Goal: Information Seeking & Learning: Learn about a topic

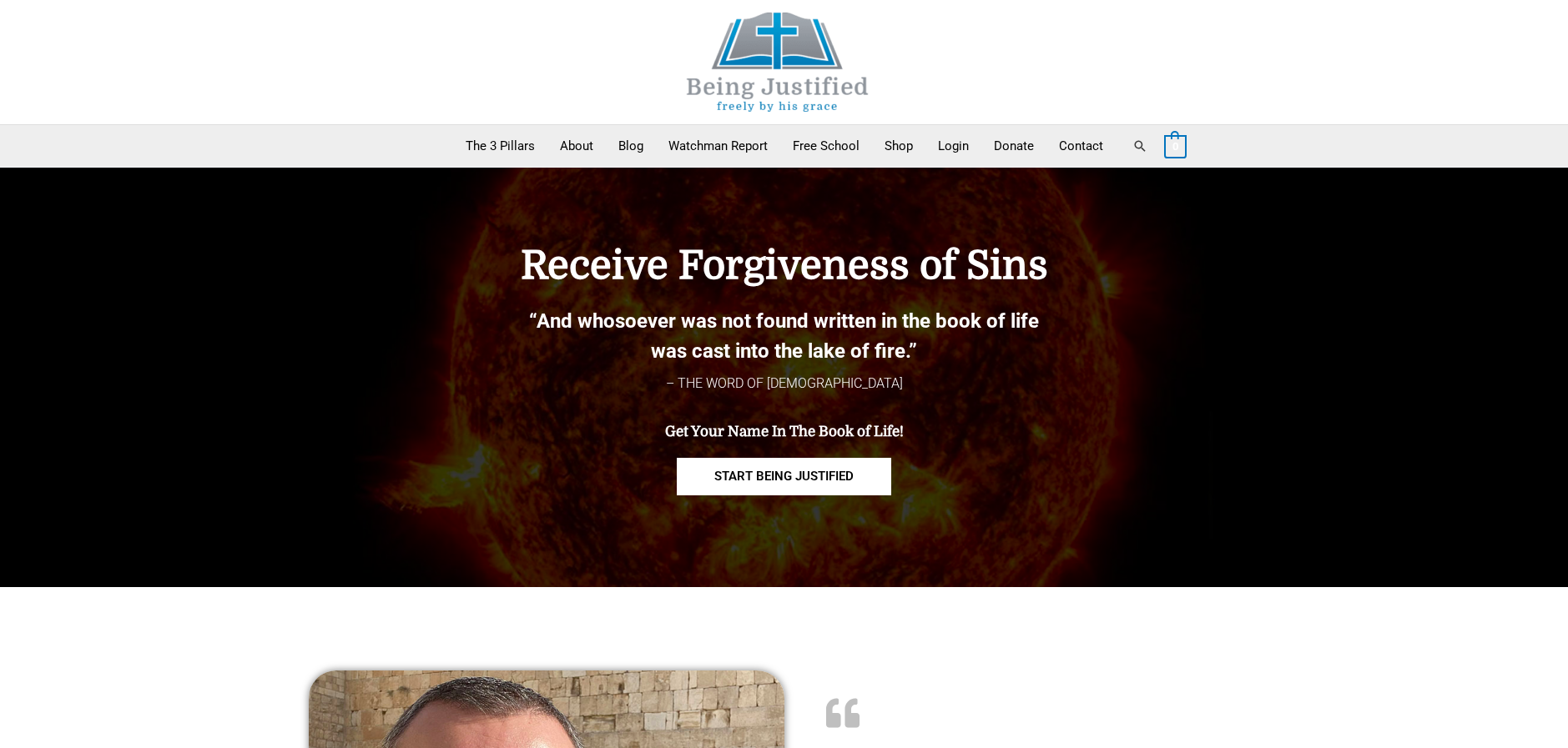
click at [1139, 142] on link "Search" at bounding box center [1140, 145] width 15 height 15
type input "***"
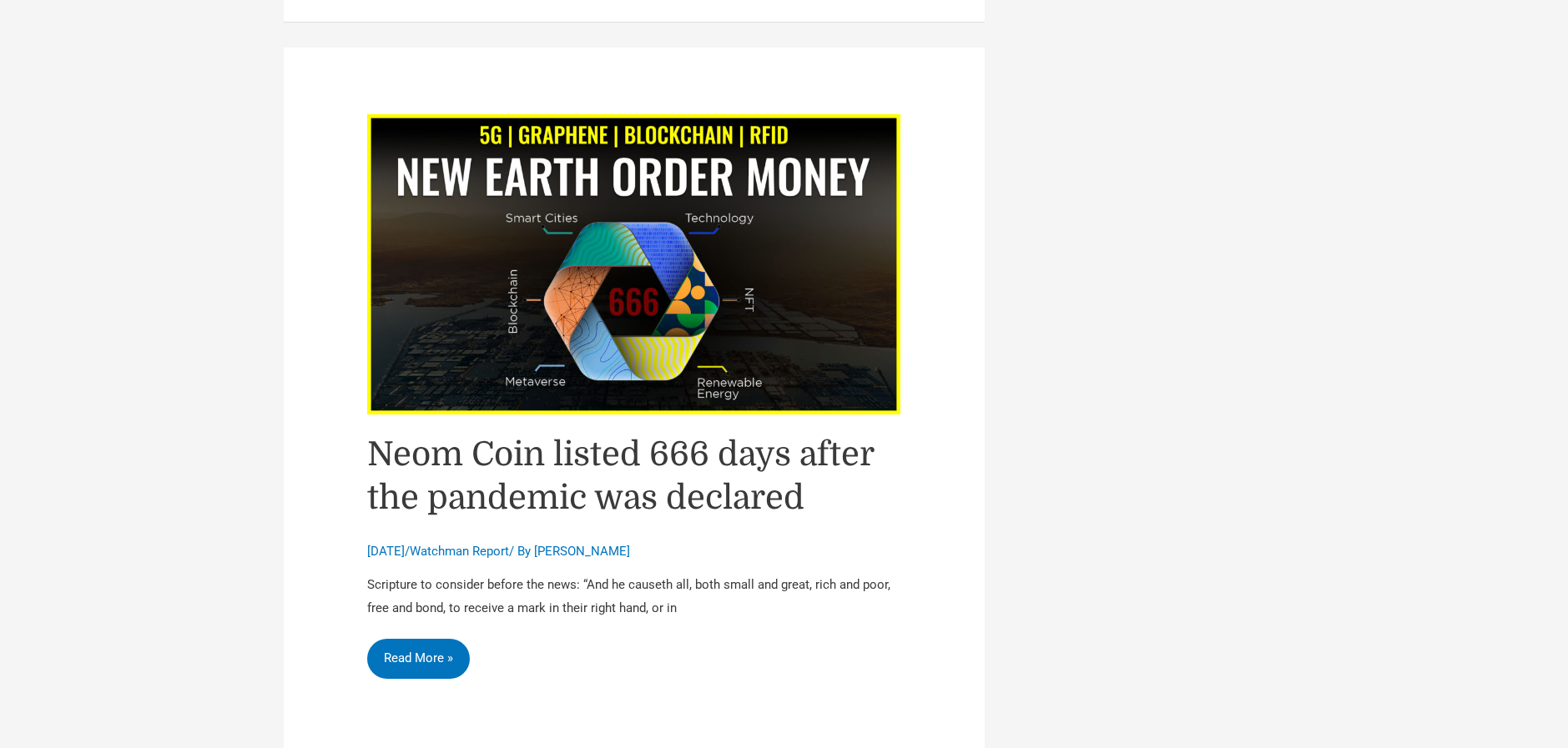
scroll to position [3278, 0]
click at [550, 234] on img "Read: Neom Coin listed 666 days after the pandemic was declared" at bounding box center [634, 264] width 534 height 299
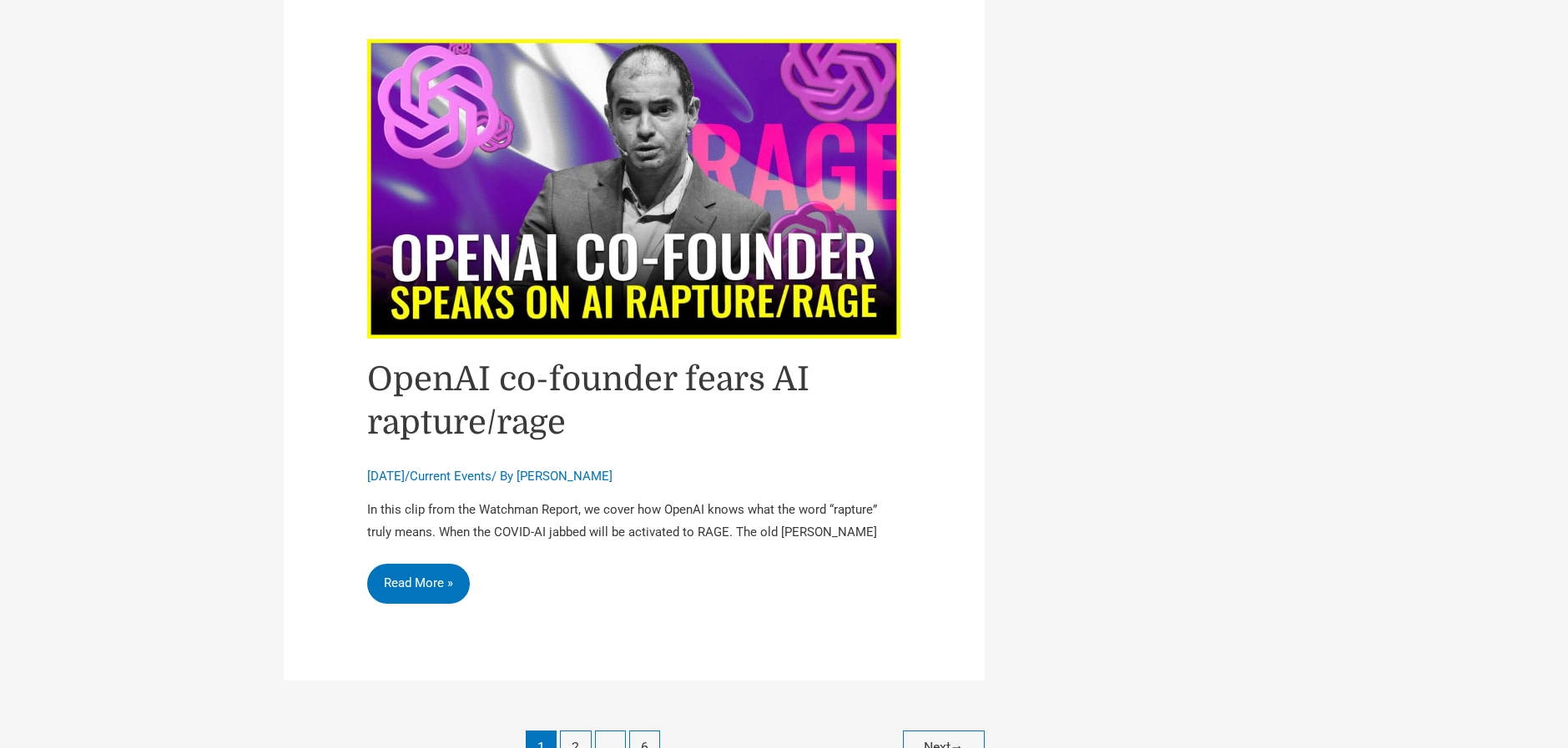
scroll to position [7140, 0]
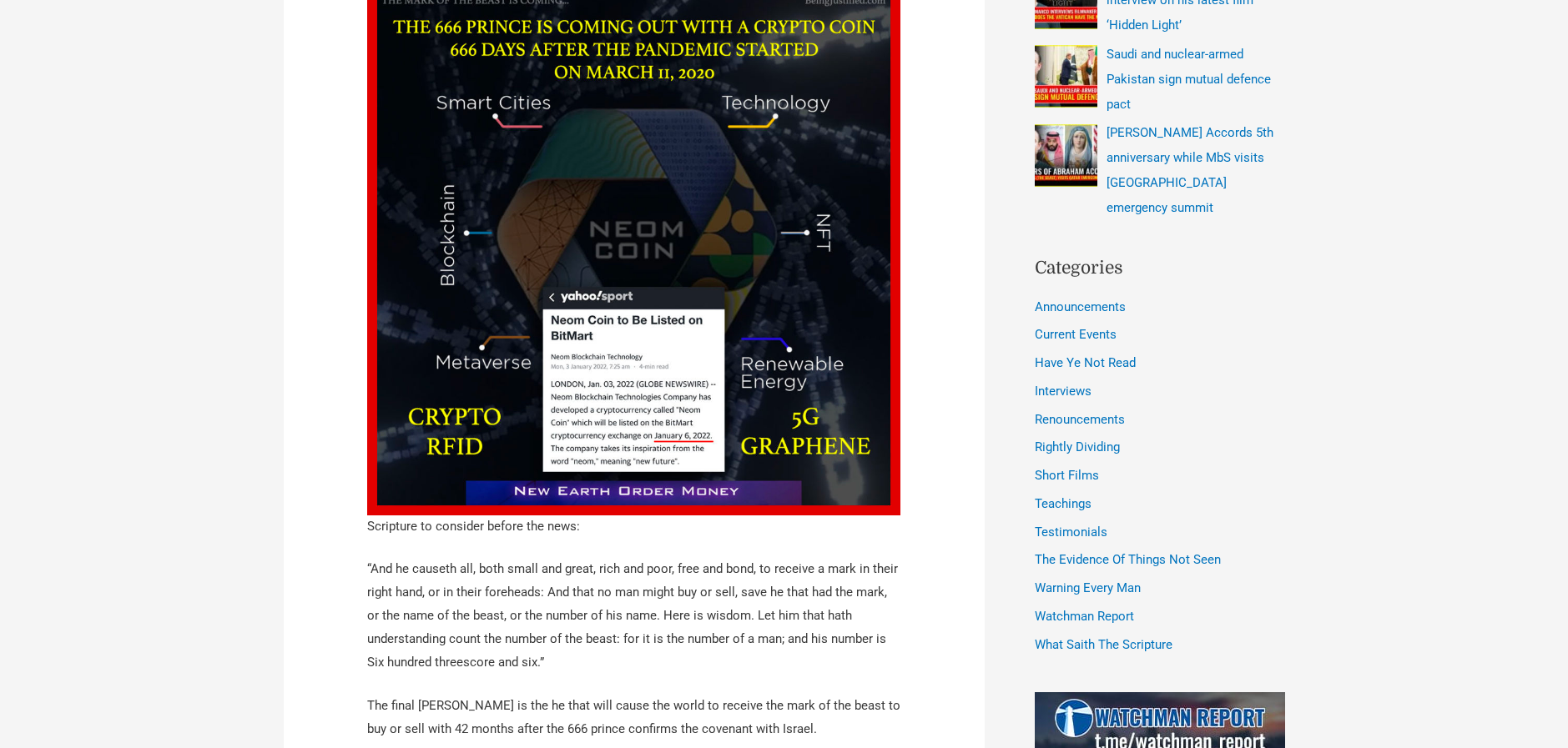
scroll to position [745, 0]
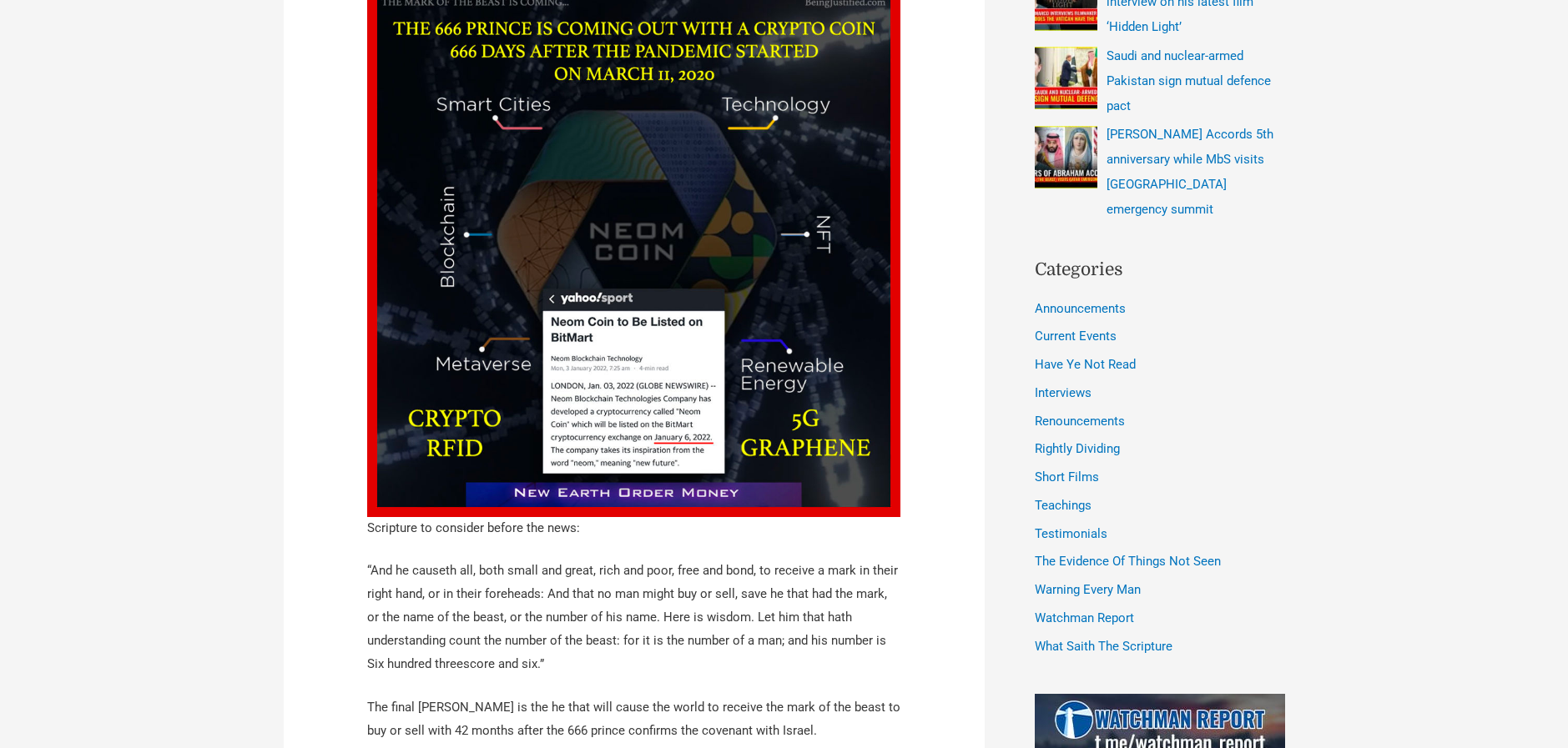
drag, startPoint x: 1223, startPoint y: 24, endPoint x: 305, endPoint y: 404, distance: 993.5
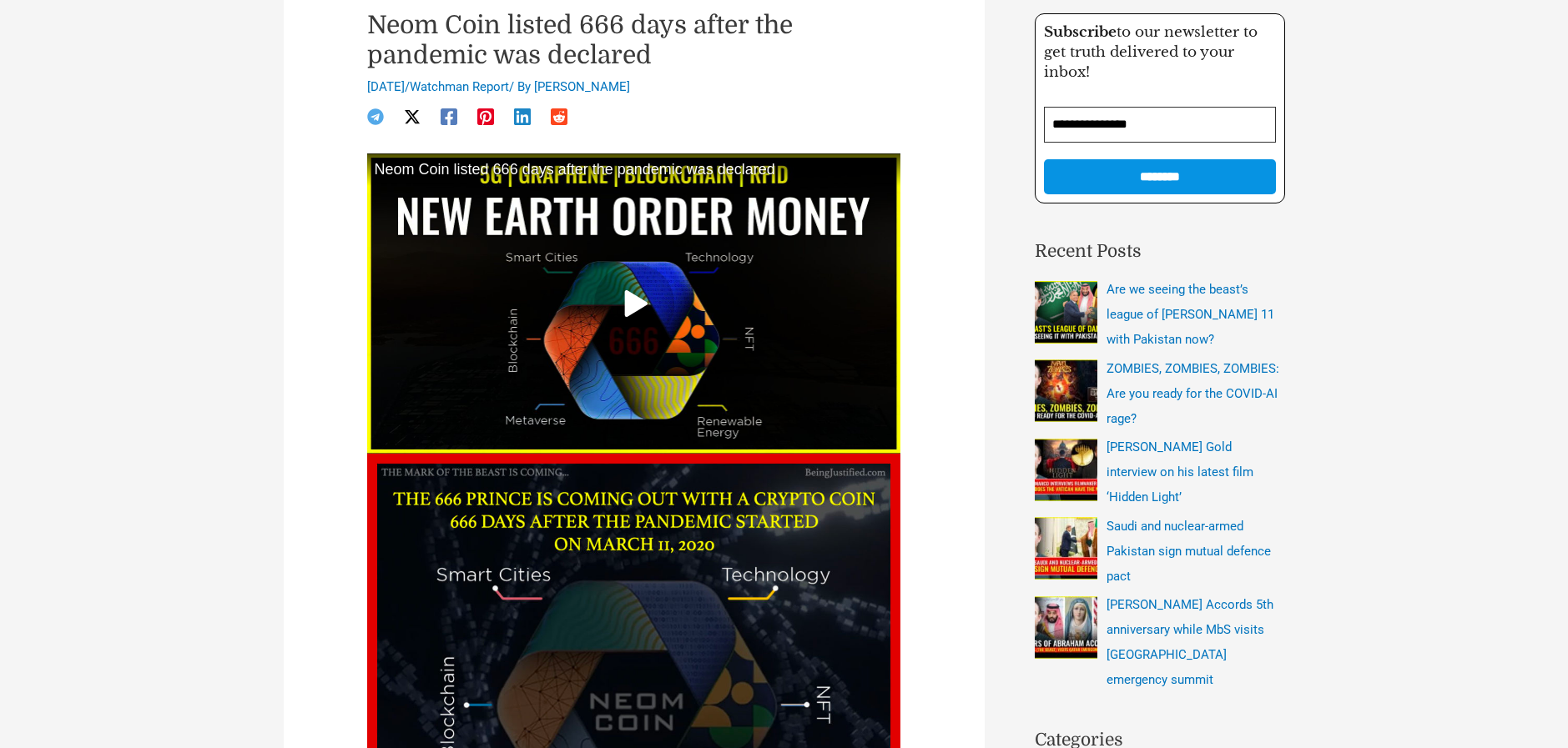
scroll to position [158, 0]
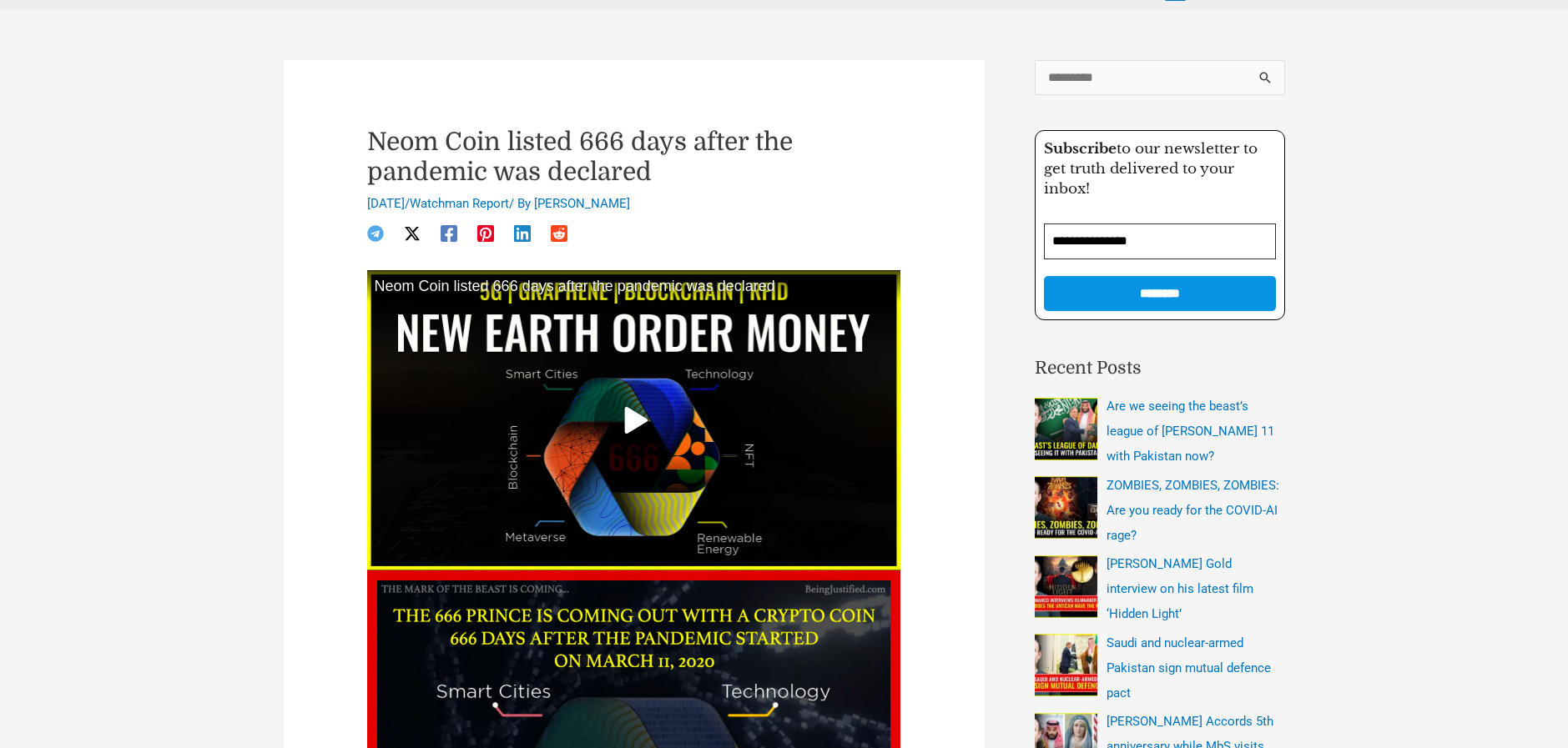
click at [637, 422] on icon at bounding box center [635, 421] width 19 height 24
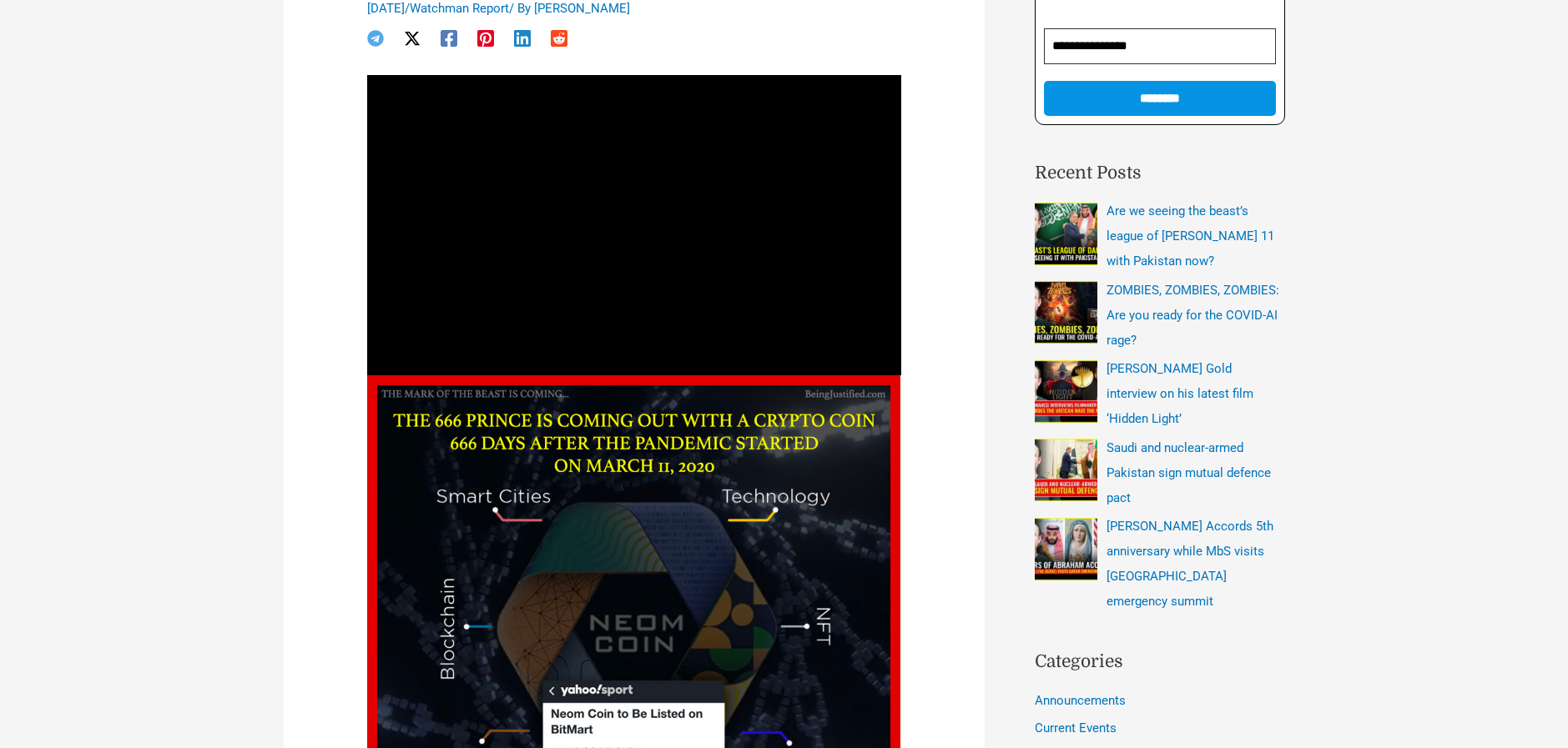
scroll to position [328, 0]
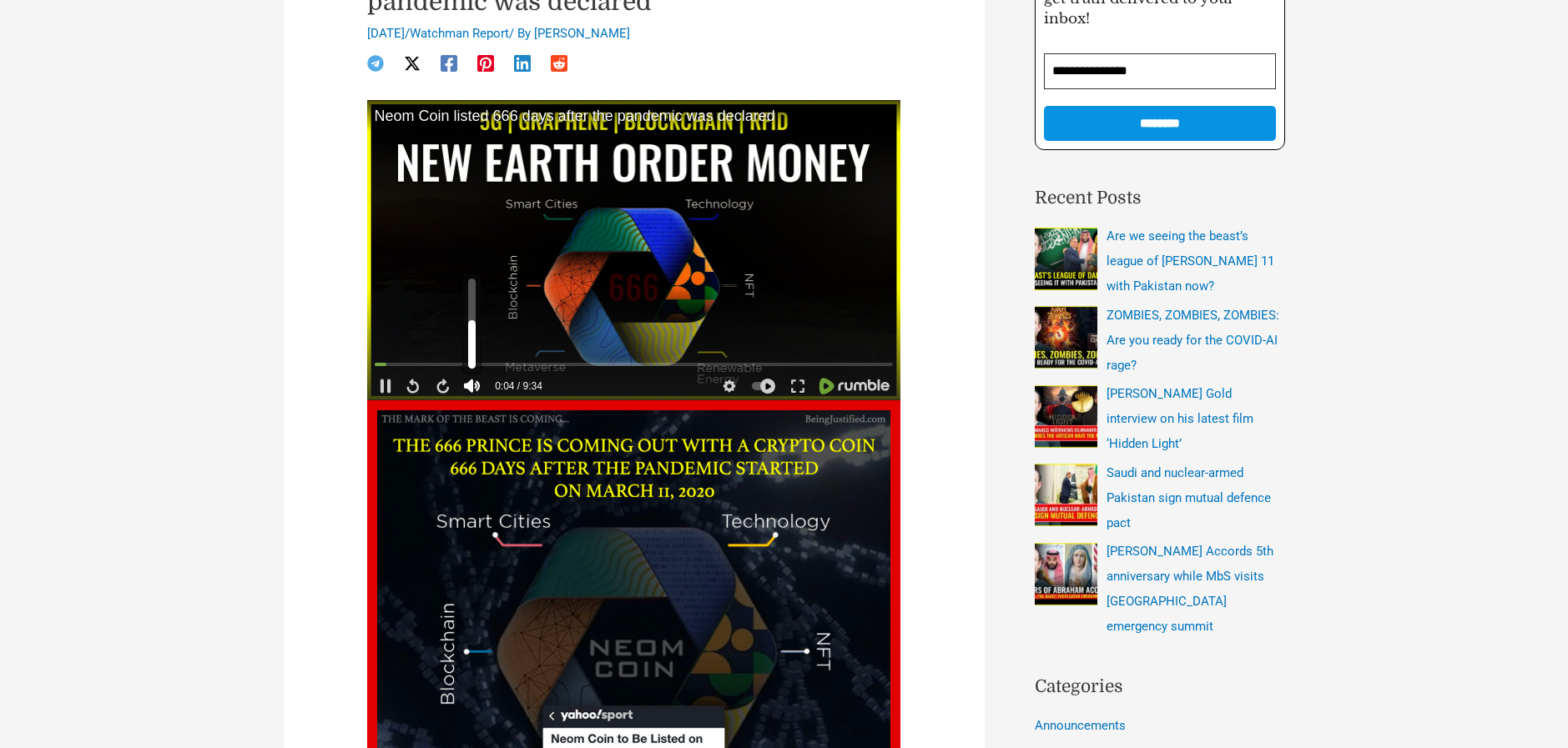
drag, startPoint x: 469, startPoint y: 297, endPoint x: 472, endPoint y: 327, distance: 30.1
click at [472, 325] on div at bounding box center [473, 344] width 8 height 47
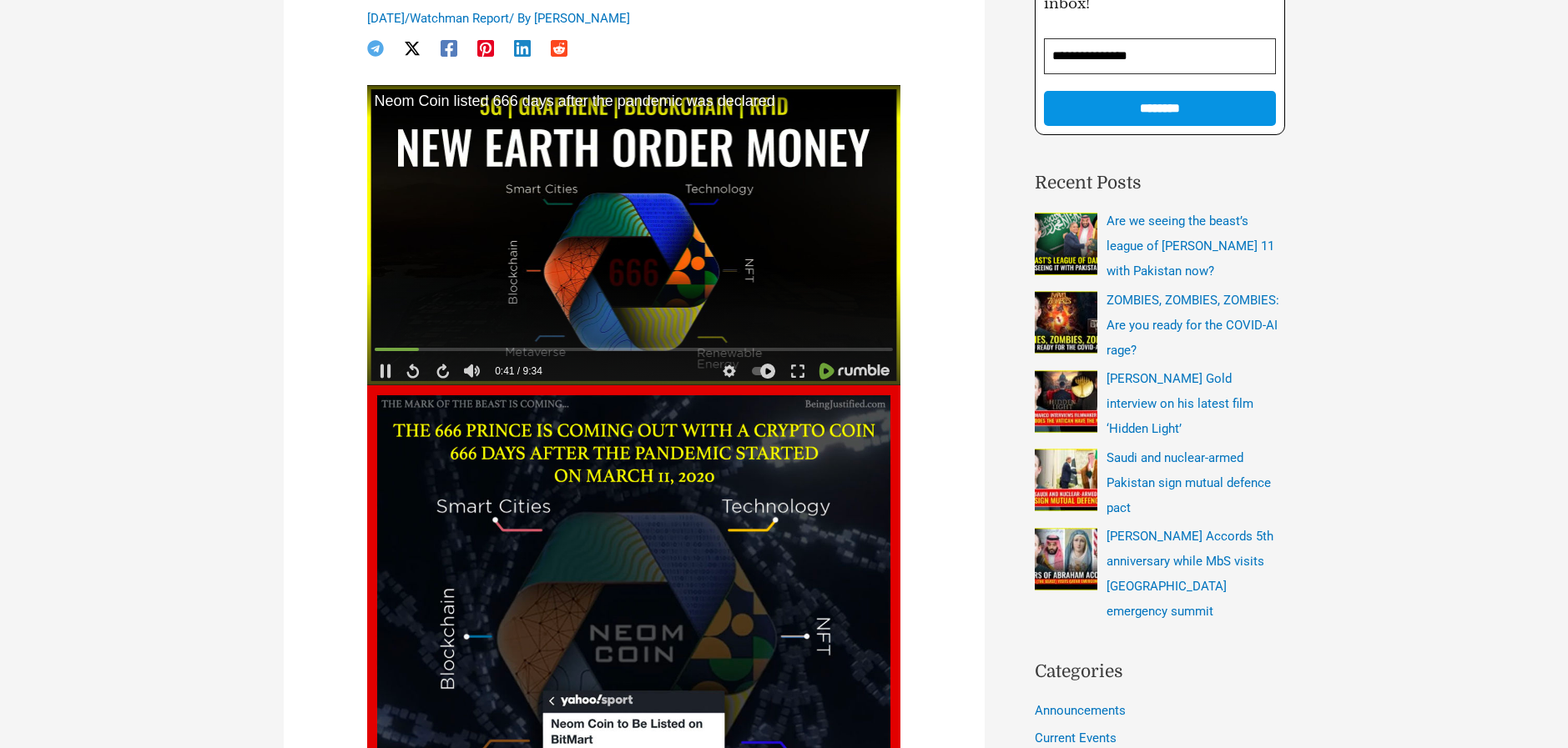
scroll to position [342, 0]
click at [382, 369] on icon at bounding box center [385, 372] width 7 height 11
click at [439, 347] on div at bounding box center [440, 350] width 8 height 8
click at [433, 348] on div at bounding box center [634, 350] width 519 height 5
click at [431, 348] on div at bounding box center [432, 350] width 8 height 8
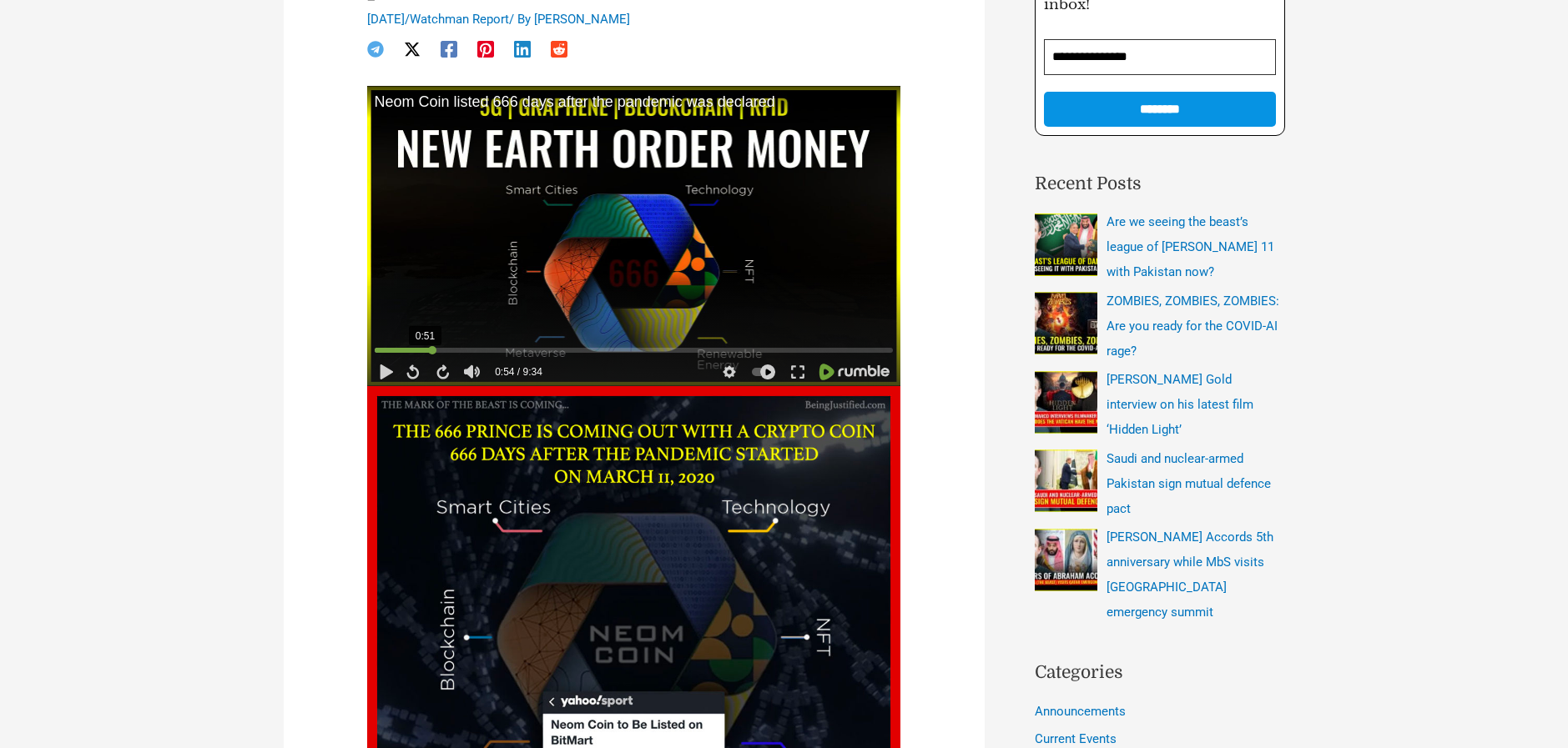
click at [428, 348] on div at bounding box center [432, 350] width 8 height 8
click at [425, 348] on div at bounding box center [425, 350] width 8 height 8
click at [421, 348] on div at bounding box center [422, 350] width 8 height 8
click at [417, 349] on div at bounding box center [418, 350] width 8 height 8
click at [415, 350] on div at bounding box center [418, 350] width 8 height 8
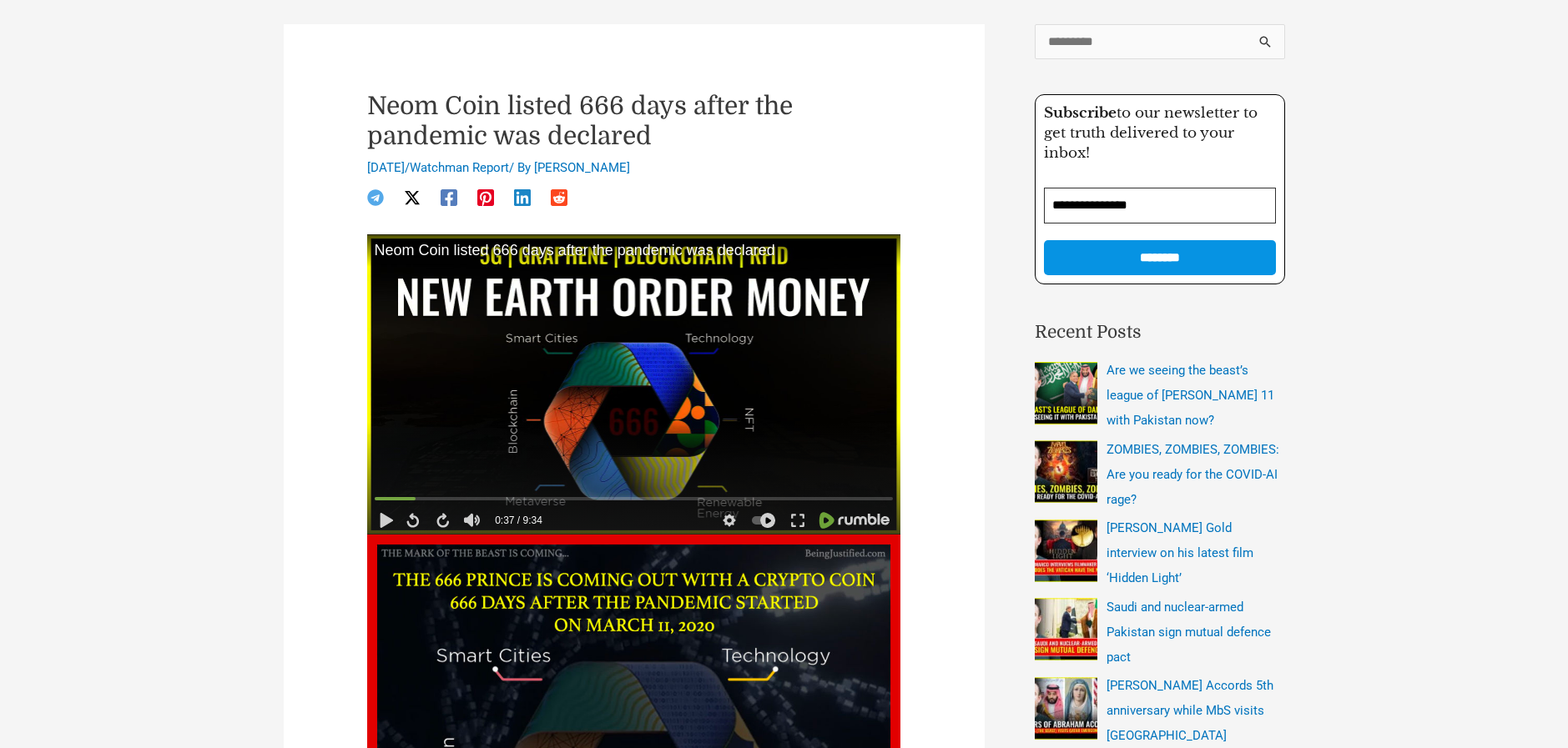
scroll to position [194, 0]
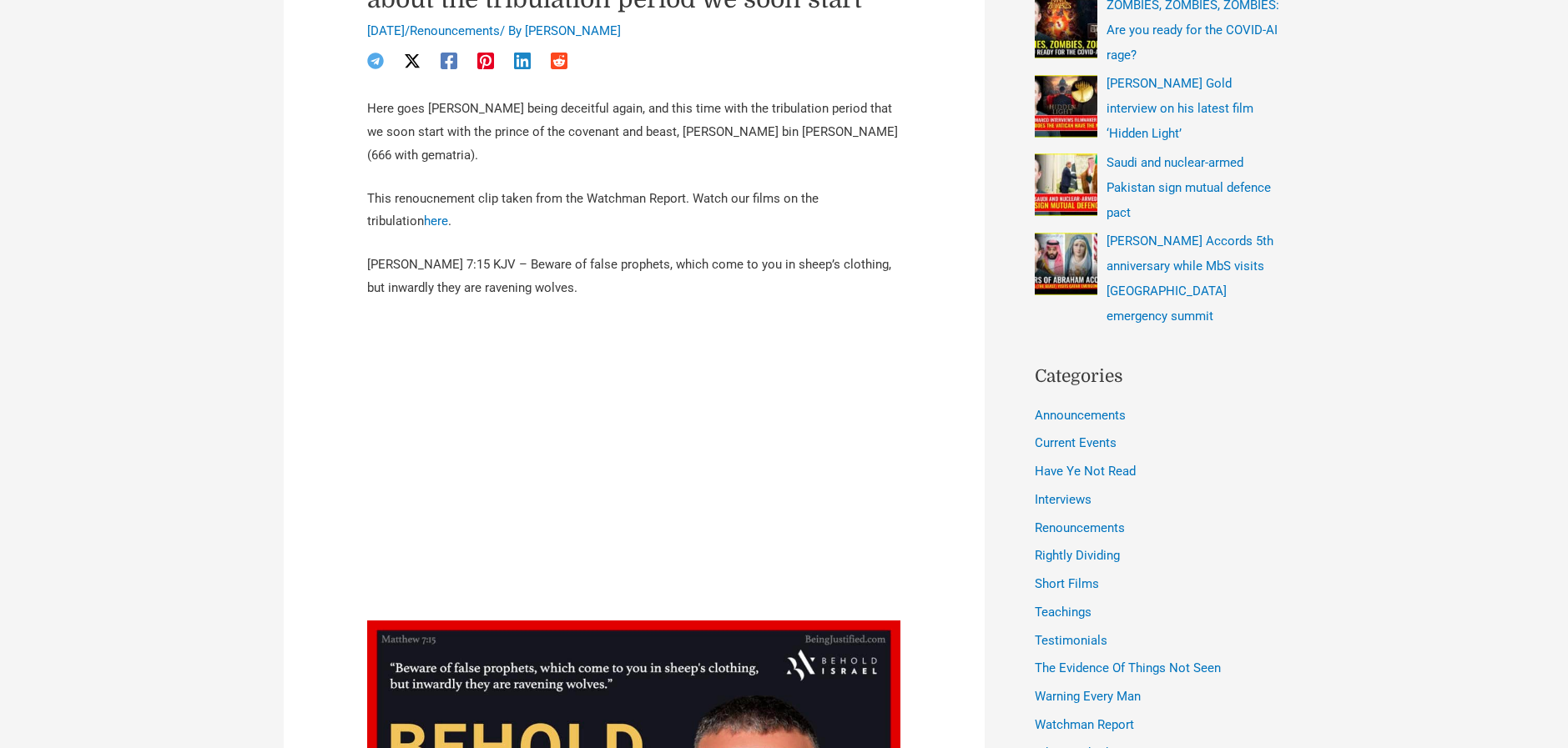
scroll to position [637, 0]
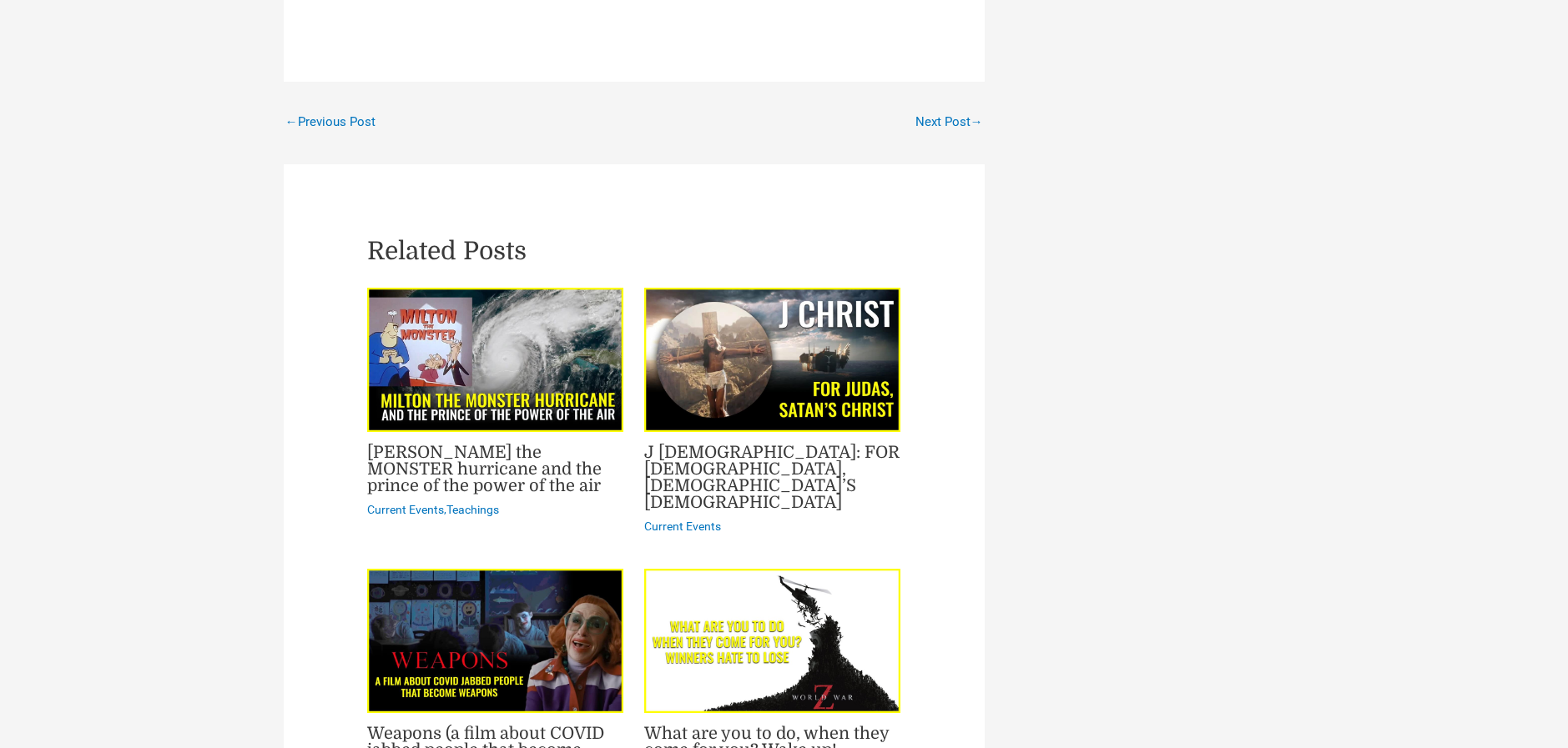
scroll to position [2763, 0]
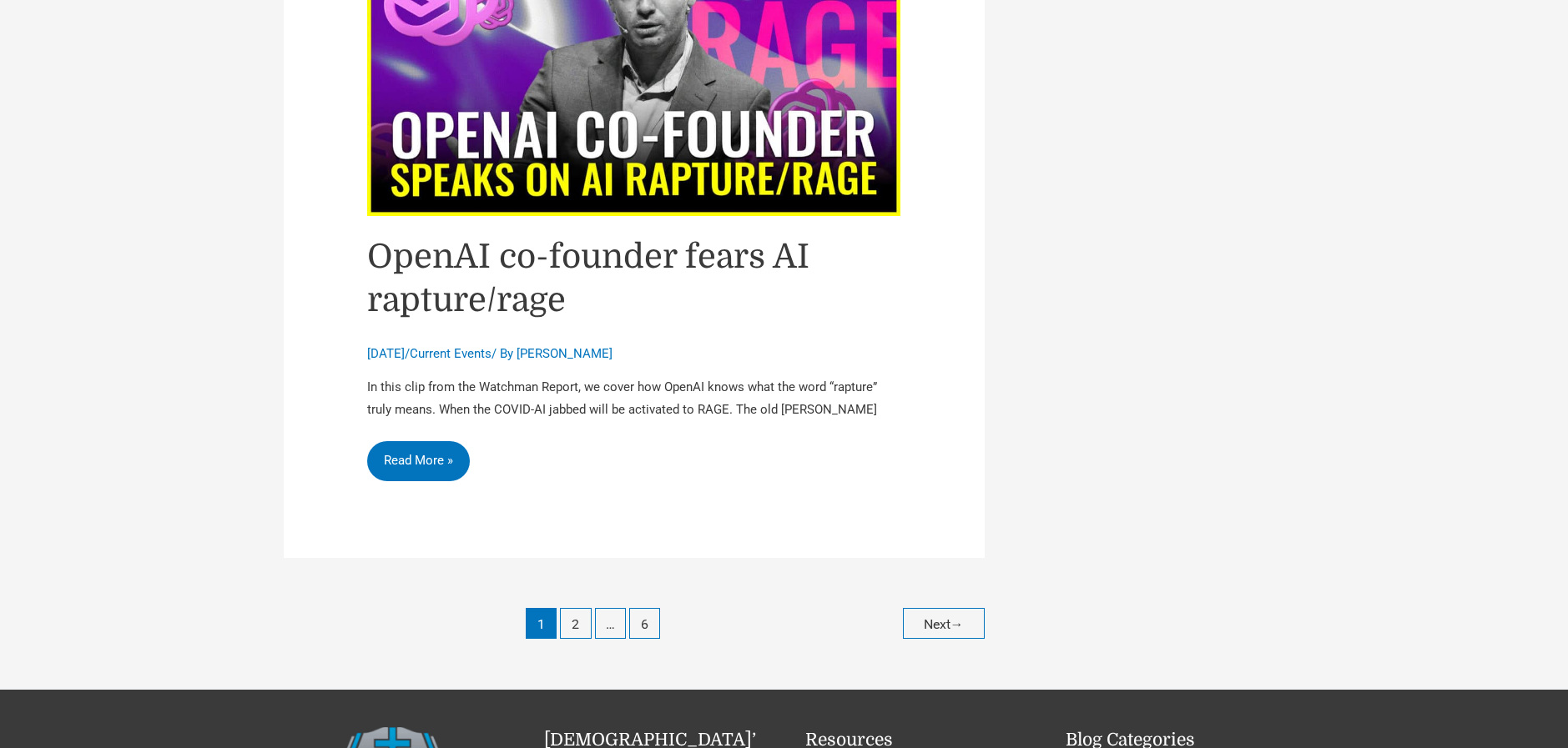
scroll to position [7213, 0]
